Goal: Task Accomplishment & Management: Manage account settings

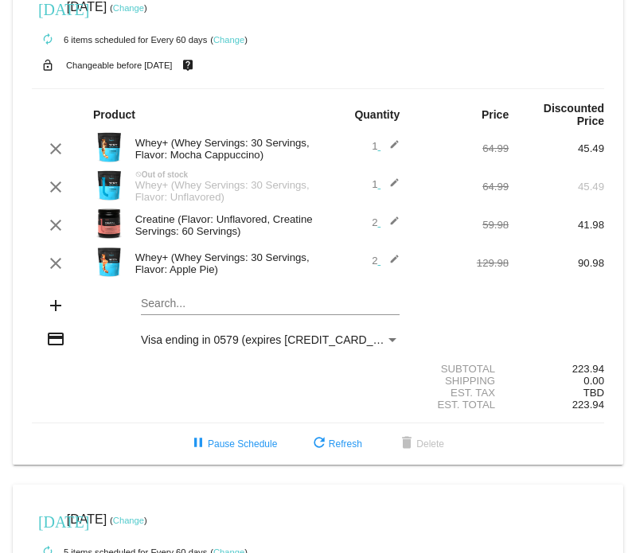
scroll to position [32, 0]
click at [390, 266] on mat-icon "edit" at bounding box center [389, 263] width 19 height 19
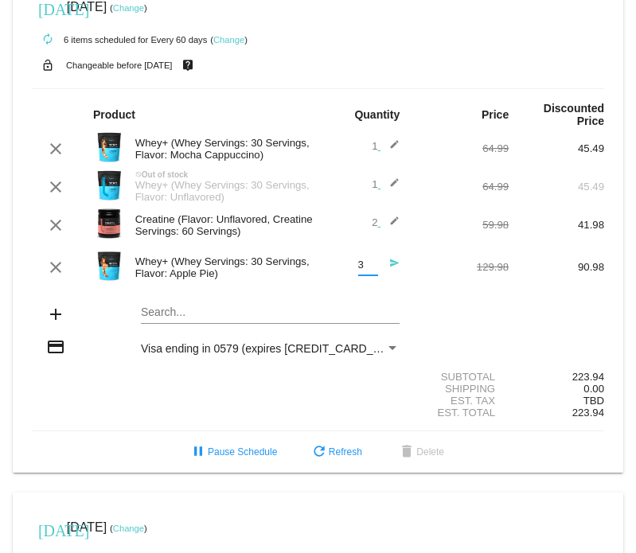
type input "3"
click at [365, 259] on input "3" at bounding box center [368, 265] width 20 height 12
click at [382, 260] on mat-icon "send" at bounding box center [389, 267] width 19 height 19
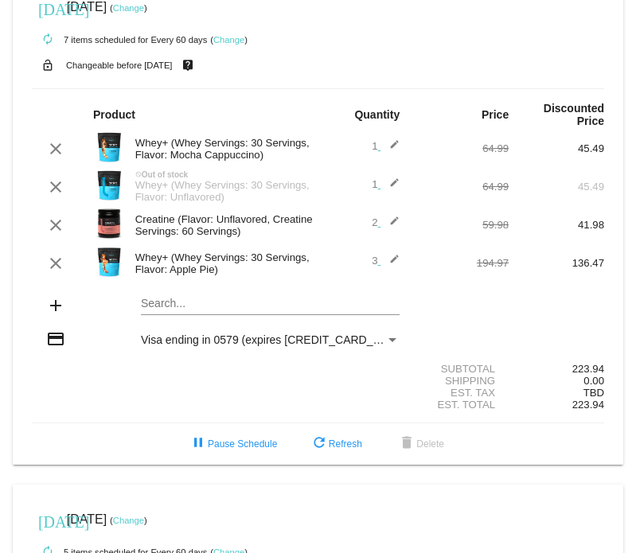
click at [380, 145] on mat-icon "edit" at bounding box center [389, 148] width 19 height 19
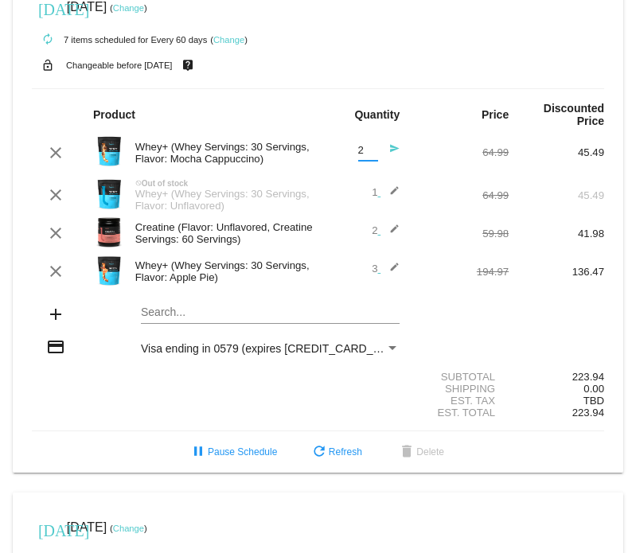
click at [363, 149] on input "2" at bounding box center [368, 151] width 20 height 12
type input "1"
click at [363, 153] on input "1" at bounding box center [368, 151] width 20 height 12
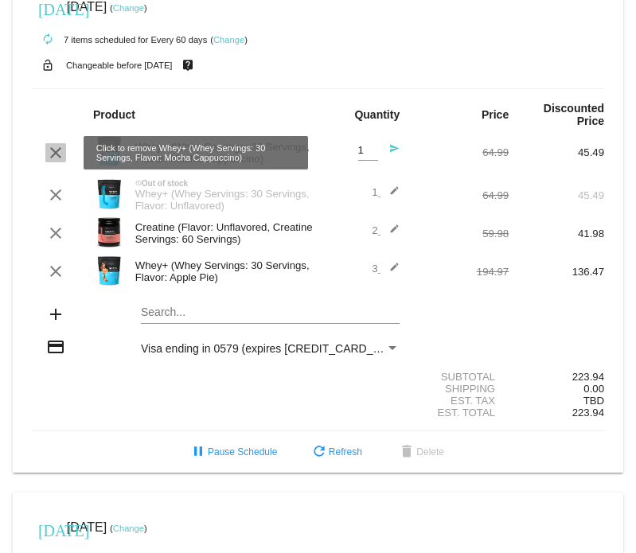
click at [49, 152] on mat-icon "clear" at bounding box center [55, 152] width 19 height 19
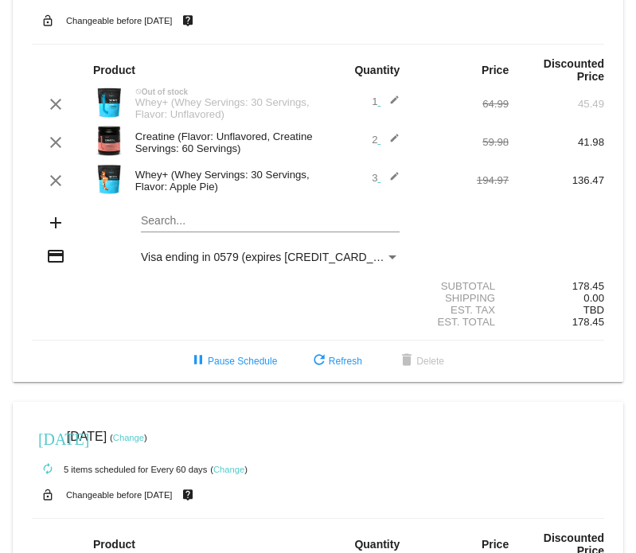
scroll to position [83, 0]
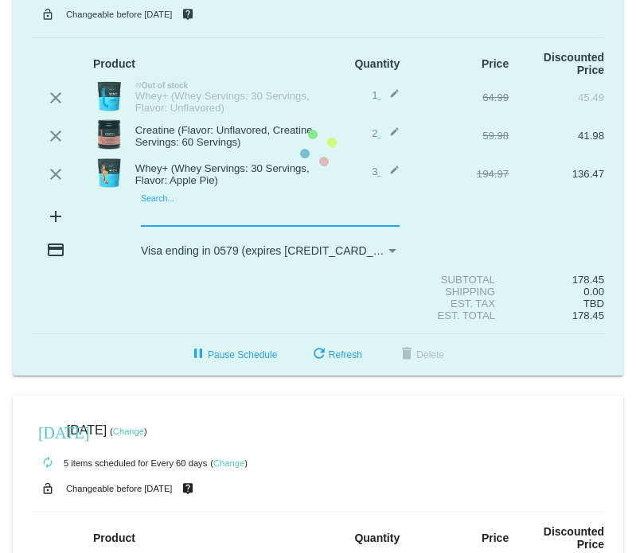
click at [159, 213] on mat-card "today Sep 19 2025 ( Change ) autorenew 6 items scheduled for Every 60 days ( Ch…" at bounding box center [318, 148] width 610 height 454
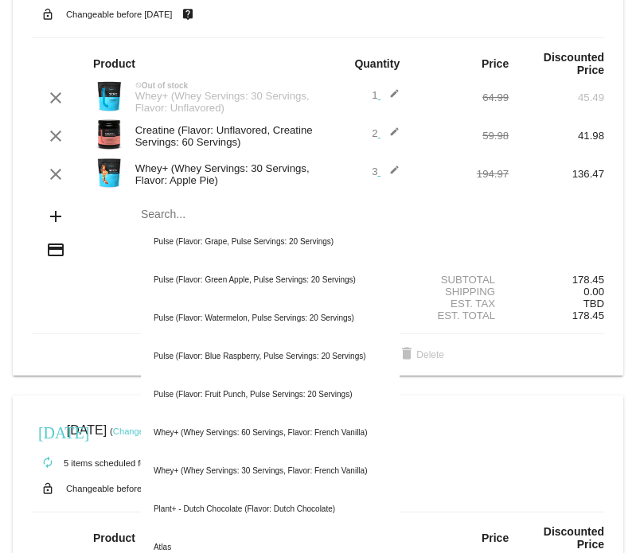
click at [57, 219] on mat-icon "add" at bounding box center [55, 216] width 19 height 19
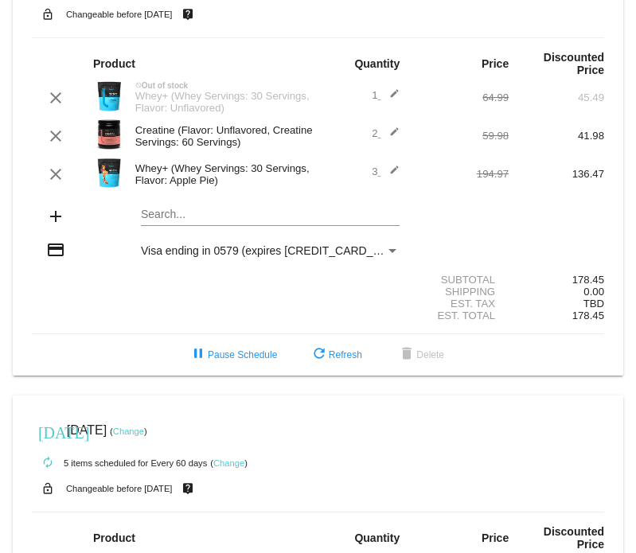
click at [57, 219] on mat-icon "add" at bounding box center [55, 216] width 19 height 19
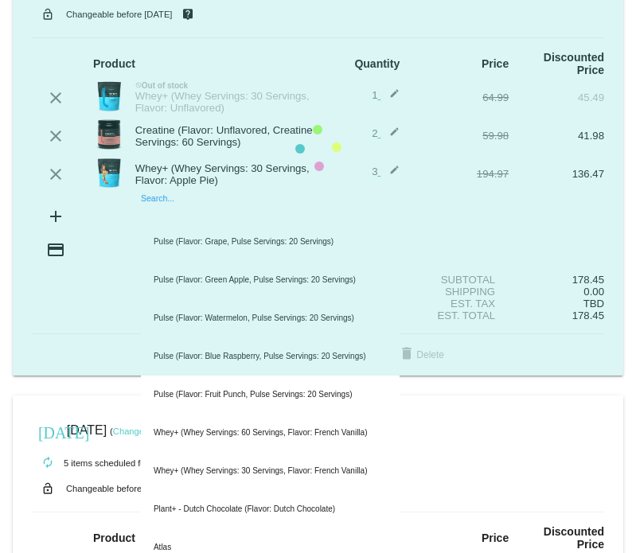
click at [159, 220] on mat-card "today Sep 19 2025 ( Change ) autorenew 6 items scheduled for Every 60 days ( Ch…" at bounding box center [318, 148] width 610 height 454
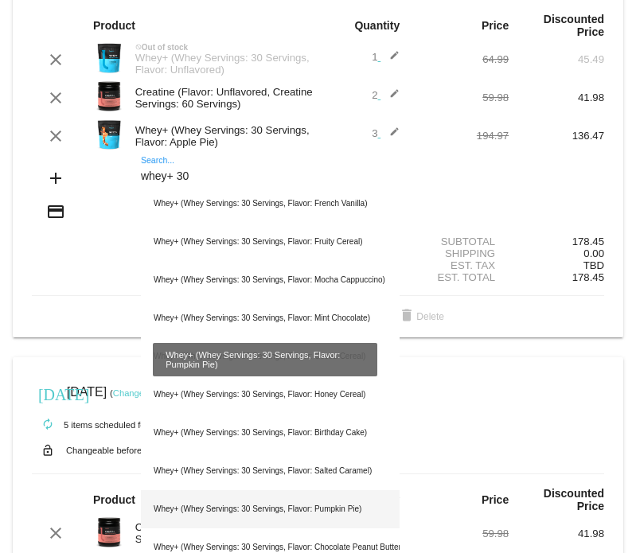
scroll to position [119, 0]
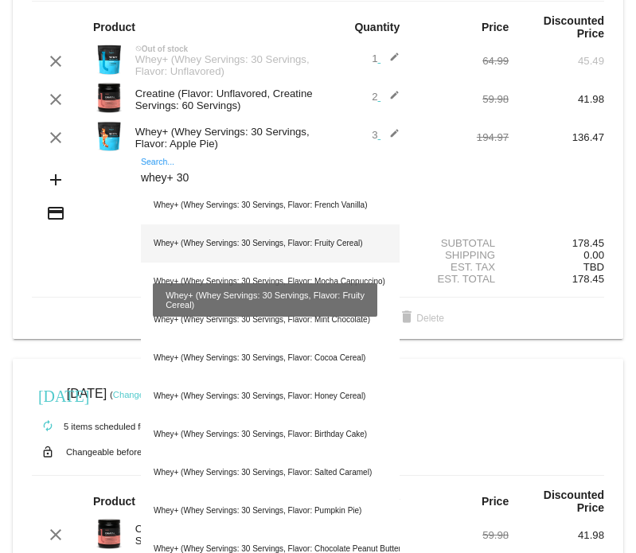
type input "whey+ 30"
click at [270, 243] on div "Whey+ (Whey Servings: 30 Servings, Flavor: Fruity Cereal)" at bounding box center [270, 243] width 259 height 38
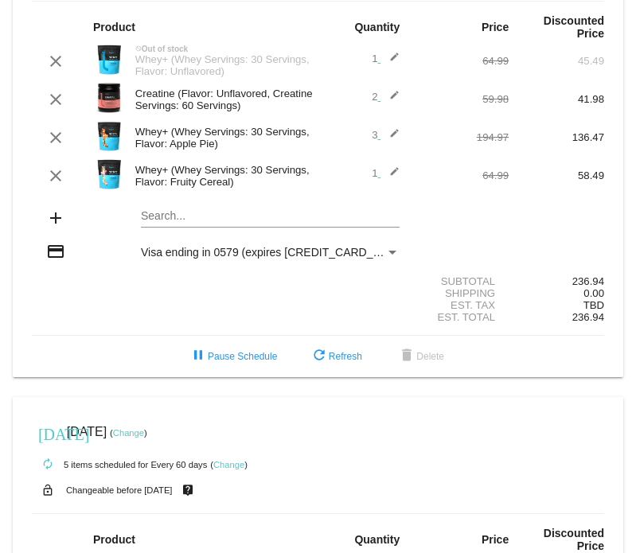
click at [384, 173] on mat-icon "edit" at bounding box center [389, 175] width 19 height 19
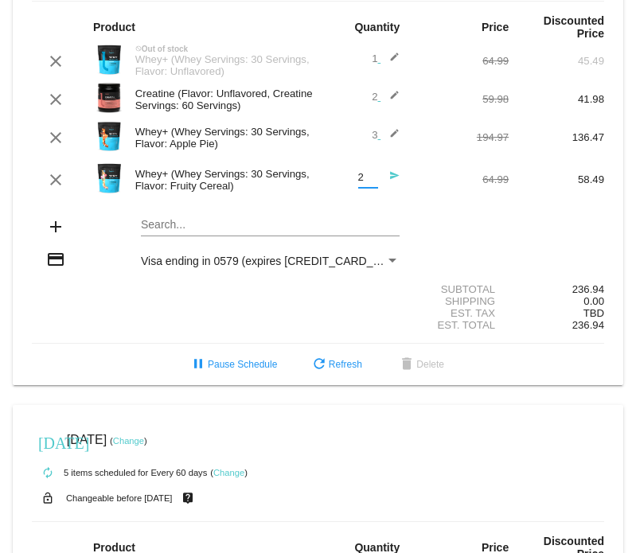
click at [362, 177] on input "2" at bounding box center [368, 178] width 20 height 12
click at [362, 177] on input "3" at bounding box center [368, 178] width 20 height 12
click at [362, 177] on input "4" at bounding box center [368, 178] width 20 height 12
type input "5"
click at [362, 177] on input "5" at bounding box center [368, 178] width 20 height 12
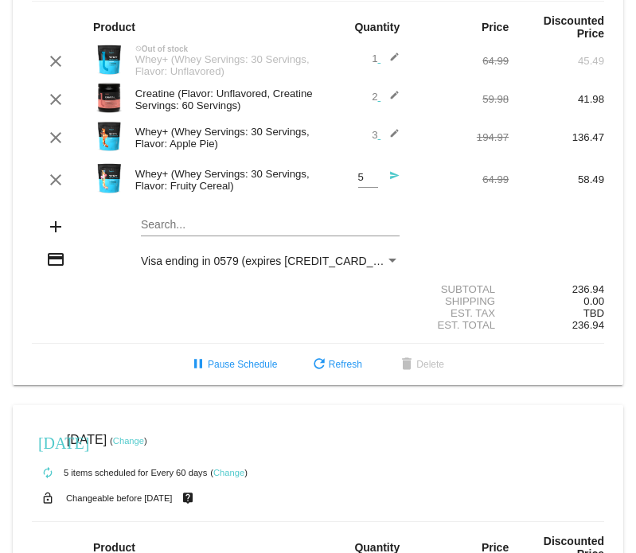
click at [385, 177] on mat-icon "send" at bounding box center [389, 179] width 19 height 19
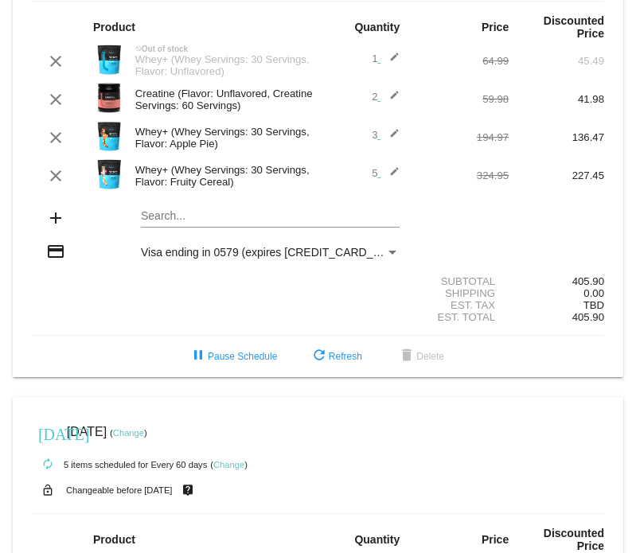
click at [381, 176] on mat-icon "edit" at bounding box center [389, 175] width 19 height 19
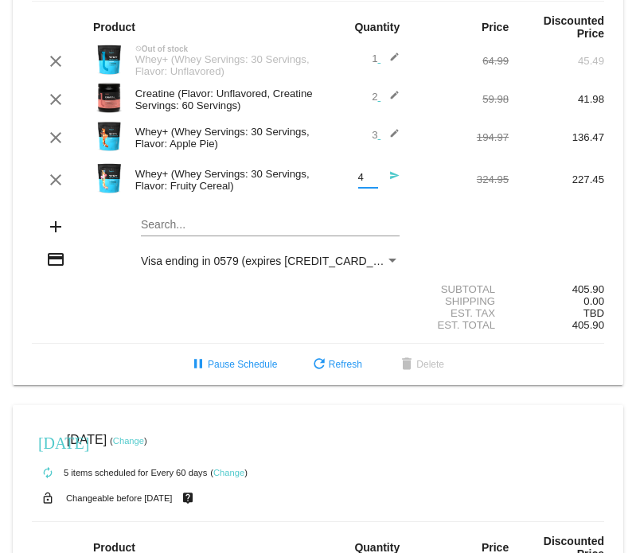
click at [359, 183] on input "4" at bounding box center [368, 178] width 20 height 12
click at [359, 183] on input "3" at bounding box center [368, 178] width 20 height 12
click at [359, 183] on input "2" at bounding box center [368, 178] width 20 height 12
type input "1"
click at [359, 183] on input "1" at bounding box center [368, 178] width 20 height 12
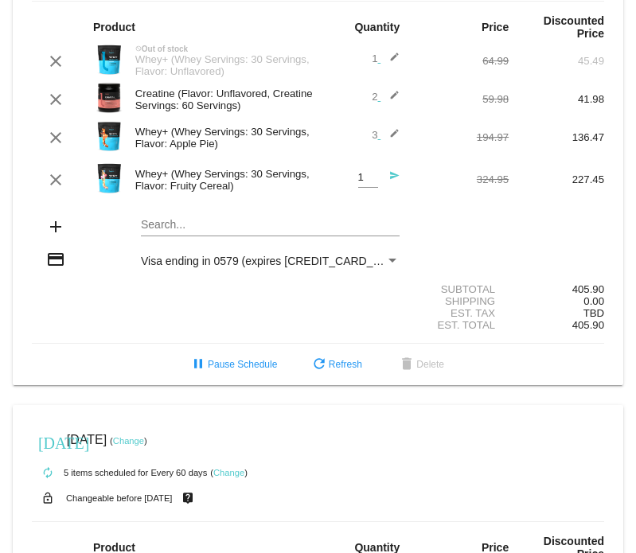
click at [383, 177] on mat-icon "send" at bounding box center [389, 179] width 19 height 19
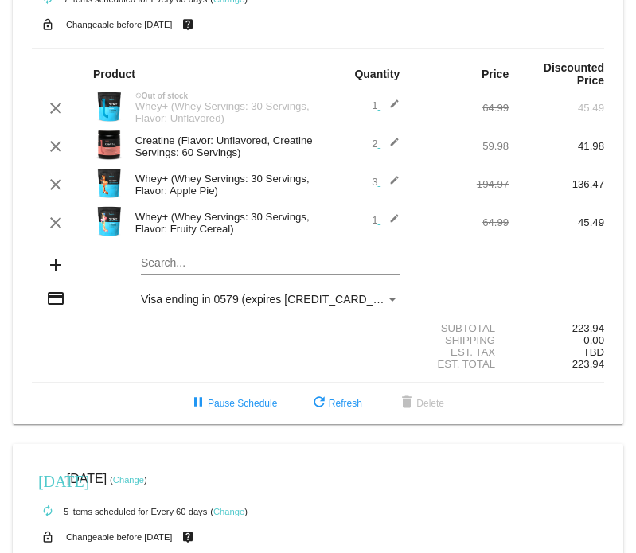
scroll to position [54, 0]
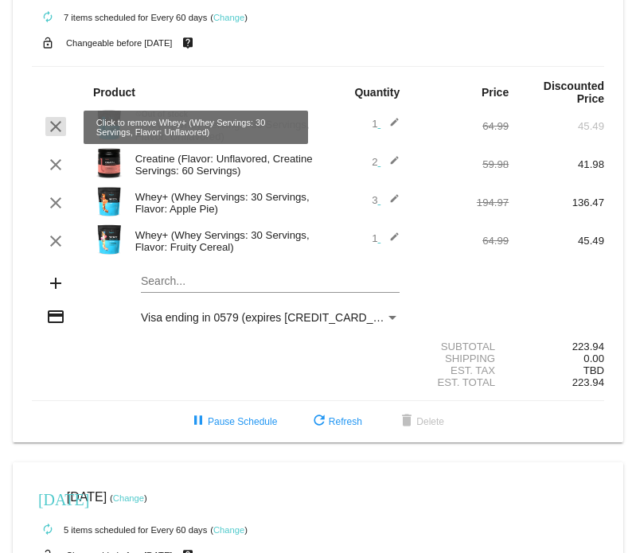
click at [49, 130] on mat-icon "clear" at bounding box center [55, 126] width 19 height 19
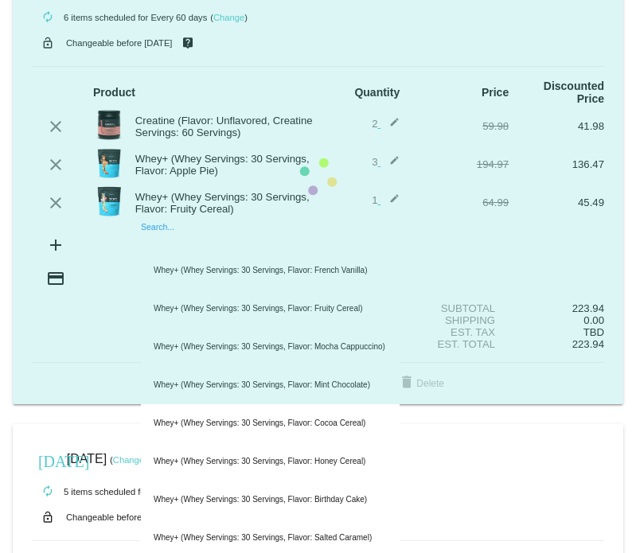
click at [155, 241] on mat-card "today Sep 19 2025 ( Change ) autorenew 6 items scheduled for Every 60 days ( Ch…" at bounding box center [318, 177] width 610 height 454
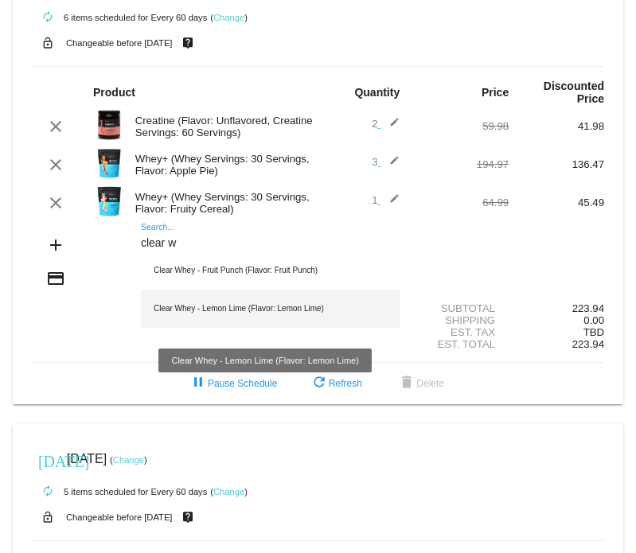
type input "clear w"
click at [201, 310] on div "Clear Whey - Lemon Lime (Flavor: Lemon Lime)" at bounding box center [270, 309] width 259 height 38
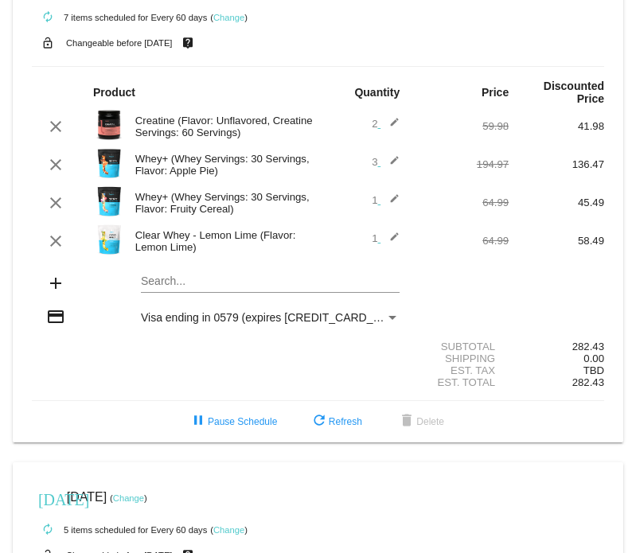
click at [382, 233] on mat-icon "edit" at bounding box center [389, 241] width 19 height 19
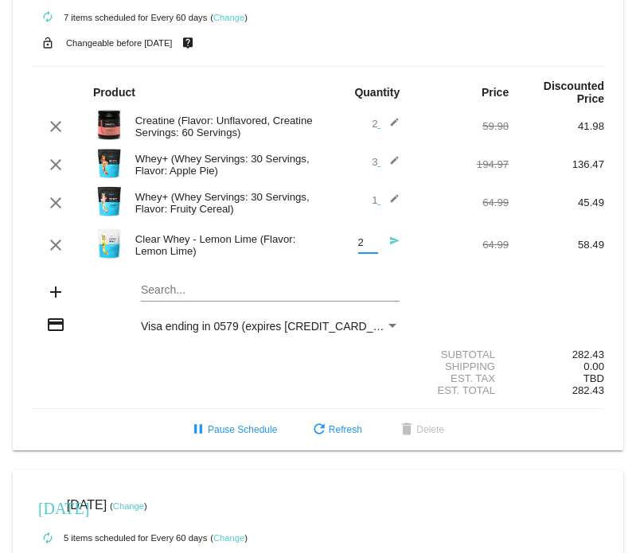
type input "2"
click at [361, 239] on input "2" at bounding box center [368, 243] width 20 height 12
click at [382, 244] on mat-icon "send" at bounding box center [389, 245] width 19 height 19
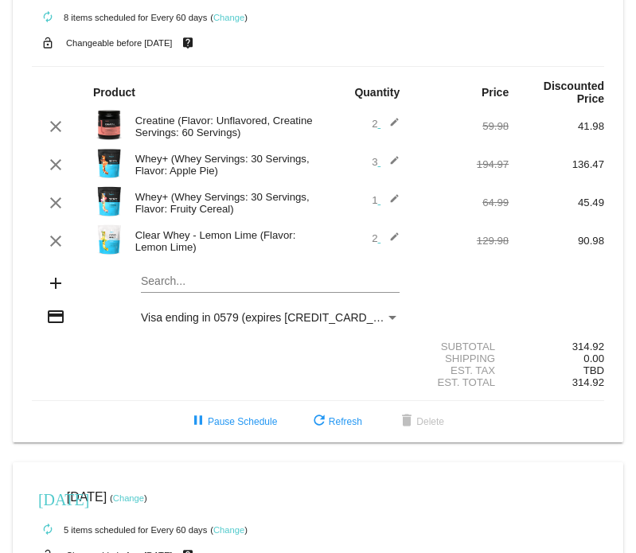
click at [390, 236] on mat-icon "edit" at bounding box center [389, 241] width 19 height 19
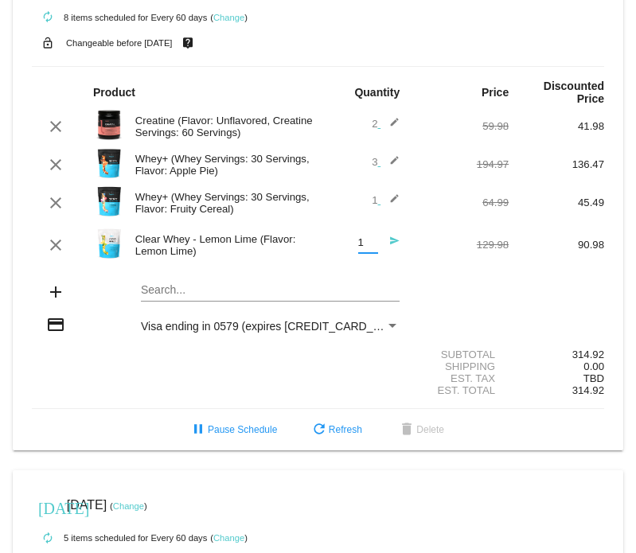
type input "1"
click at [365, 248] on input "1" at bounding box center [368, 243] width 20 height 12
click at [386, 241] on mat-icon "send" at bounding box center [389, 245] width 19 height 19
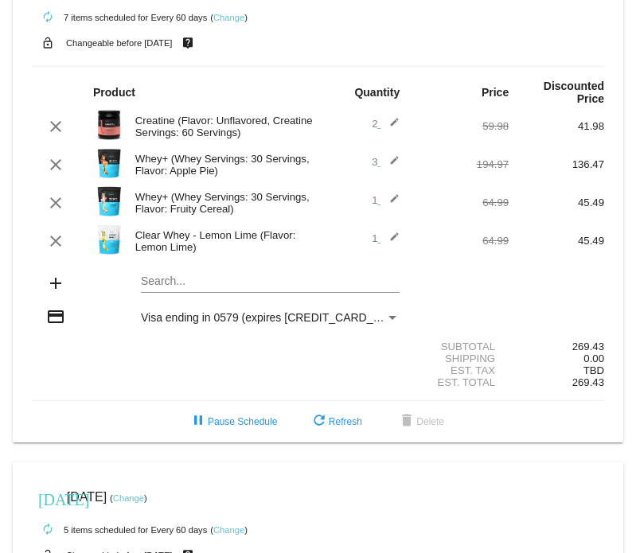
click at [384, 164] on mat-icon "edit" at bounding box center [389, 164] width 19 height 19
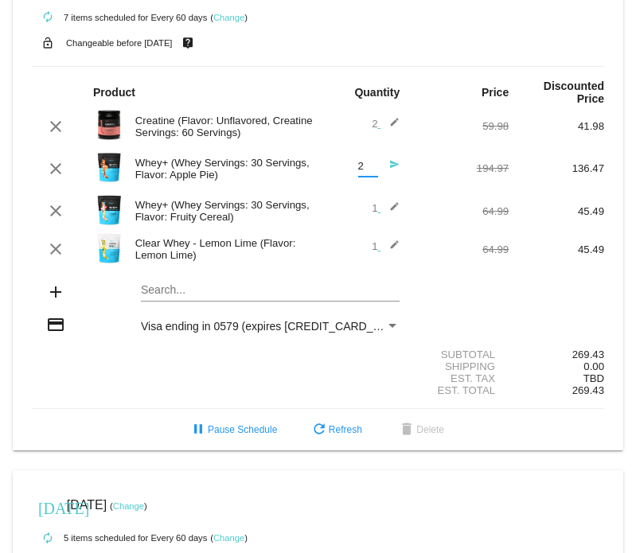
type input "2"
click at [361, 170] on input "2" at bounding box center [368, 167] width 20 height 12
click at [384, 164] on mat-icon "send" at bounding box center [389, 168] width 19 height 19
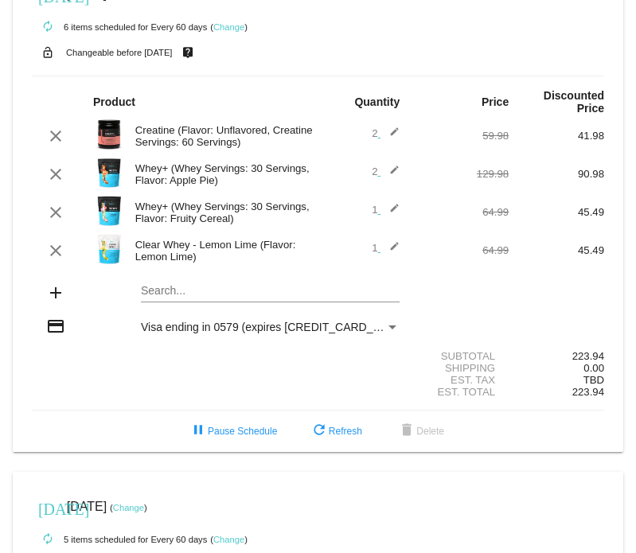
scroll to position [0, 0]
